Goal: Transaction & Acquisition: Purchase product/service

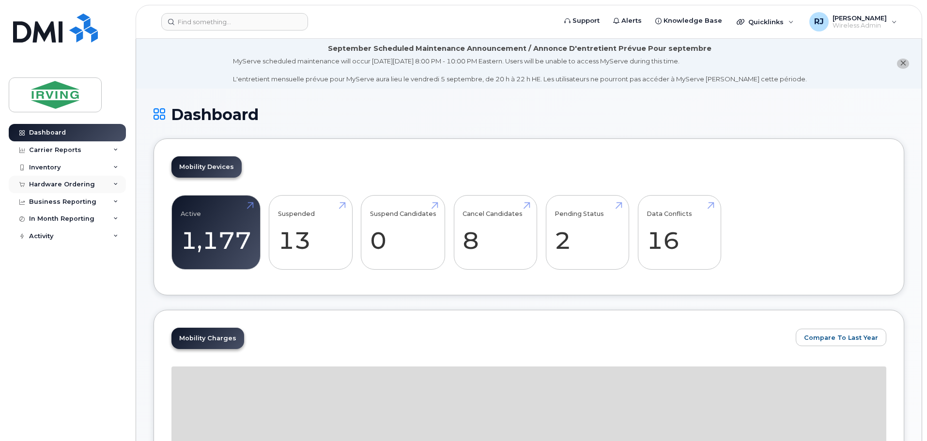
click at [58, 183] on div "Hardware Ordering" at bounding box center [62, 185] width 66 height 8
click at [61, 198] on div "Overview" at bounding box center [48, 202] width 31 height 9
click at [56, 199] on div "Overview" at bounding box center [48, 202] width 31 height 9
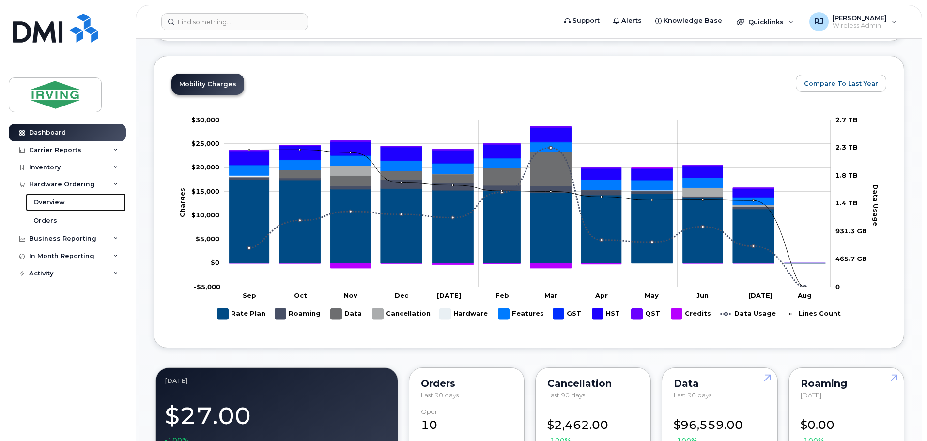
scroll to position [291, 0]
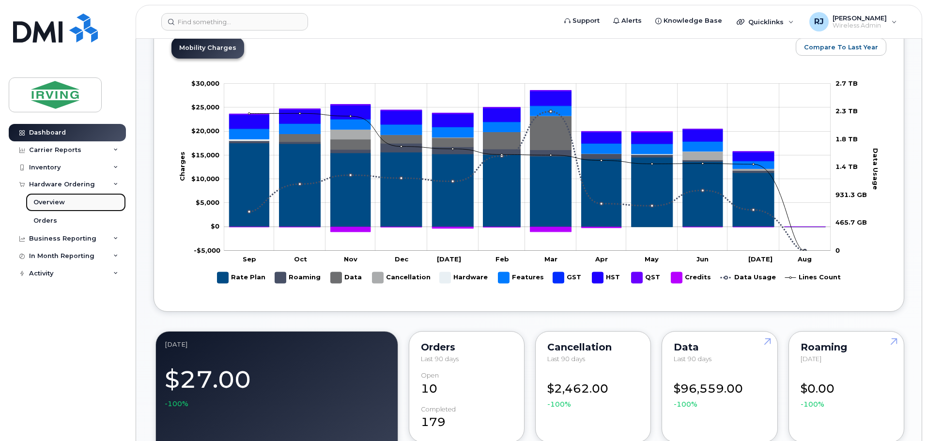
click at [56, 204] on div "Overview" at bounding box center [48, 202] width 31 height 9
click at [55, 200] on div "Overview" at bounding box center [48, 202] width 31 height 9
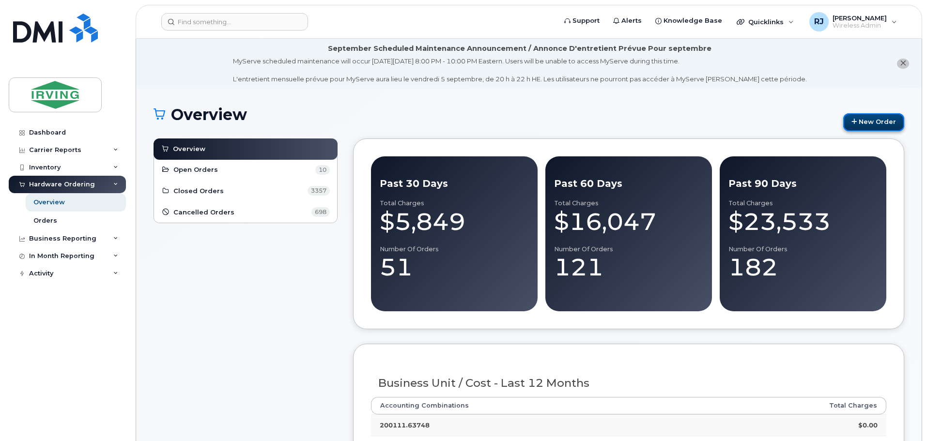
click at [869, 123] on link "New Order" at bounding box center [873, 122] width 61 height 18
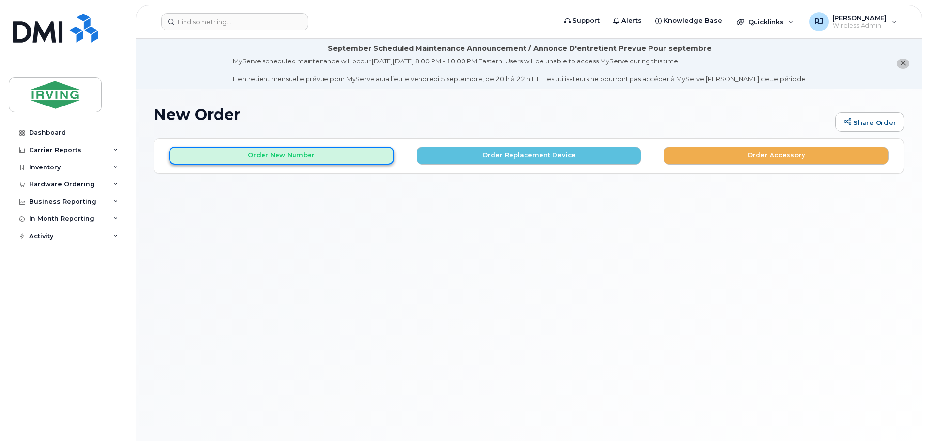
click at [218, 157] on button "Order New Number" at bounding box center [281, 156] width 225 height 18
